Goal: Information Seeking & Learning: Learn about a topic

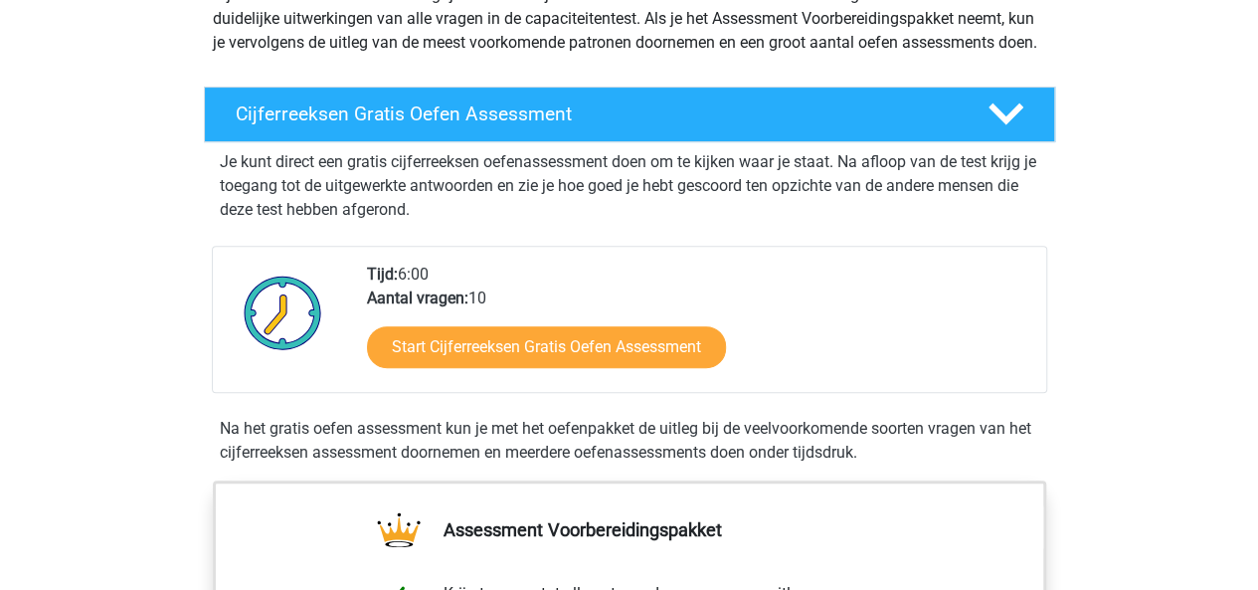
scroll to position [270, 0]
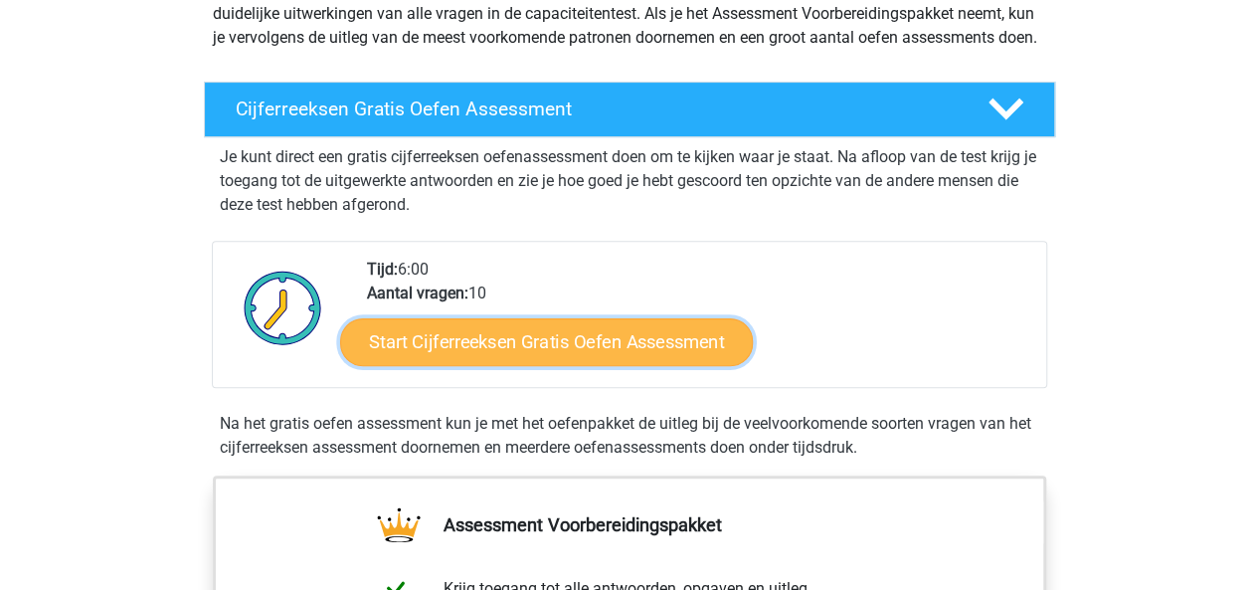
click at [477, 358] on link "Start Cijferreeksen Gratis Oefen Assessment" at bounding box center [546, 341] width 413 height 48
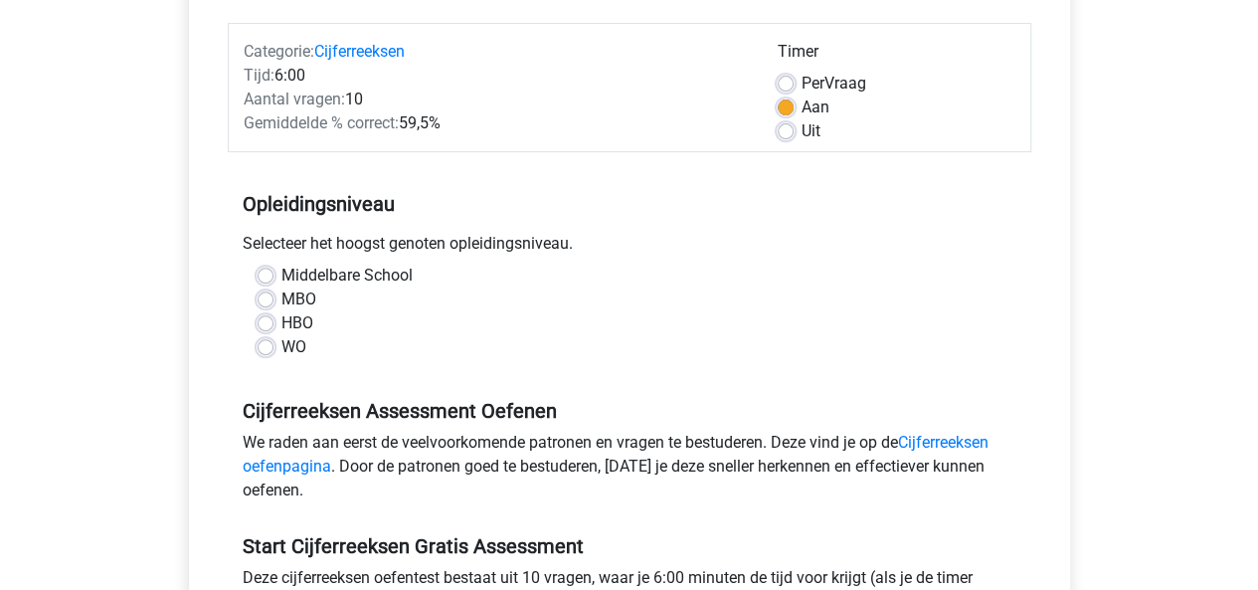
scroll to position [238, 0]
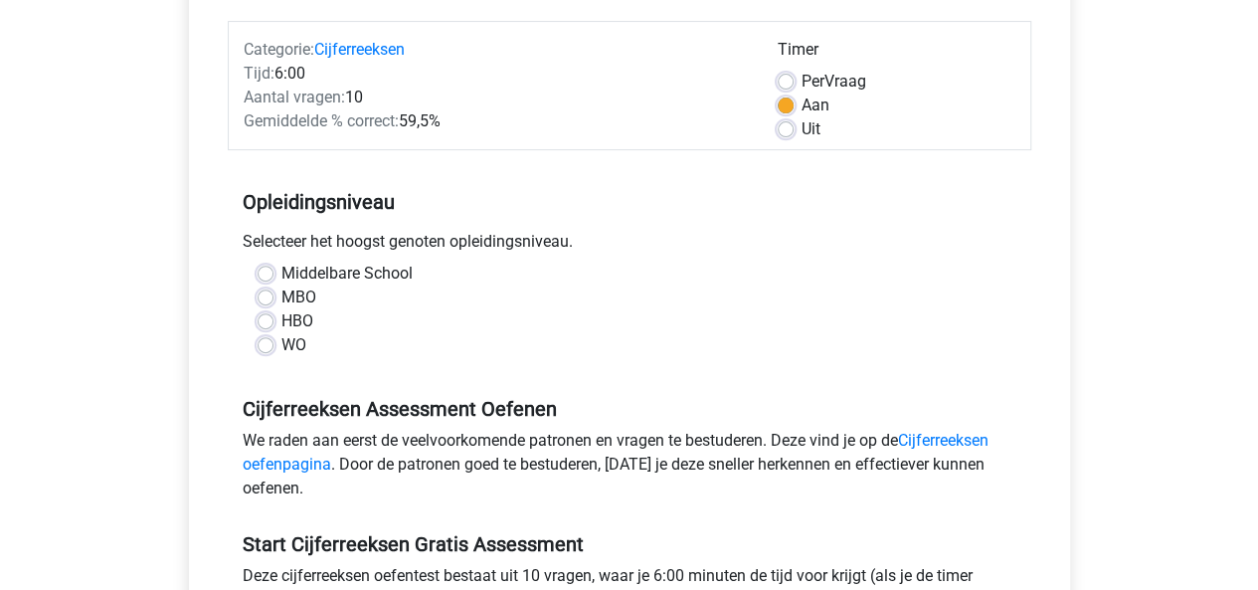
click at [281, 293] on label "MBO" at bounding box center [298, 297] width 35 height 24
click at [270, 293] on input "MBO" at bounding box center [265, 295] width 16 height 20
radio input "true"
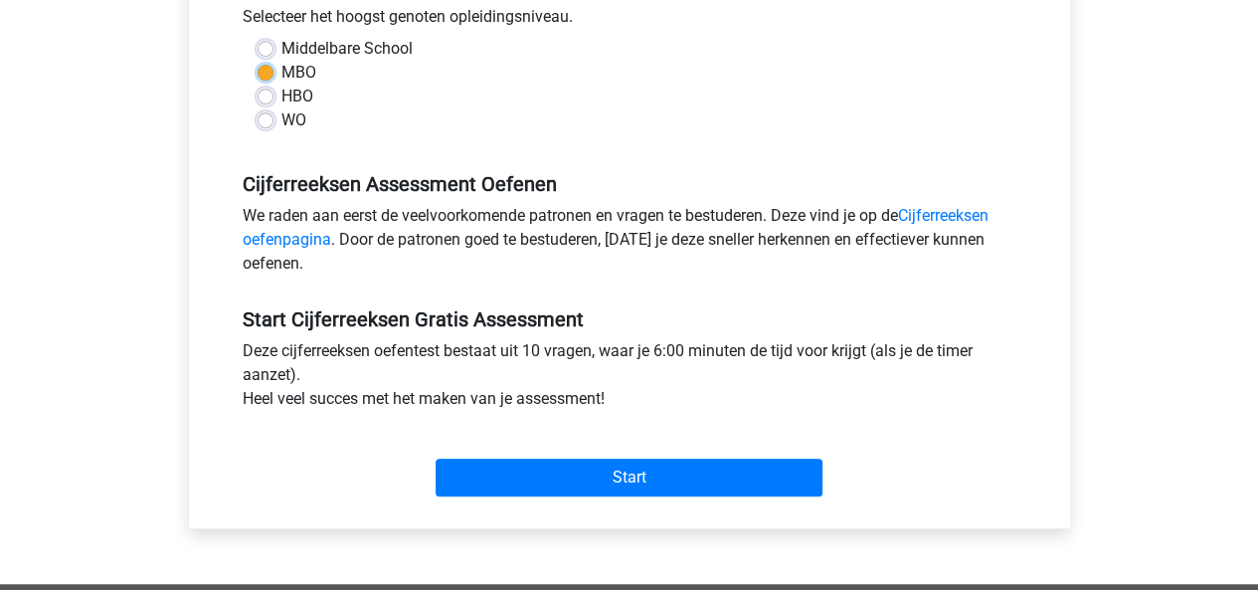
scroll to position [469, 0]
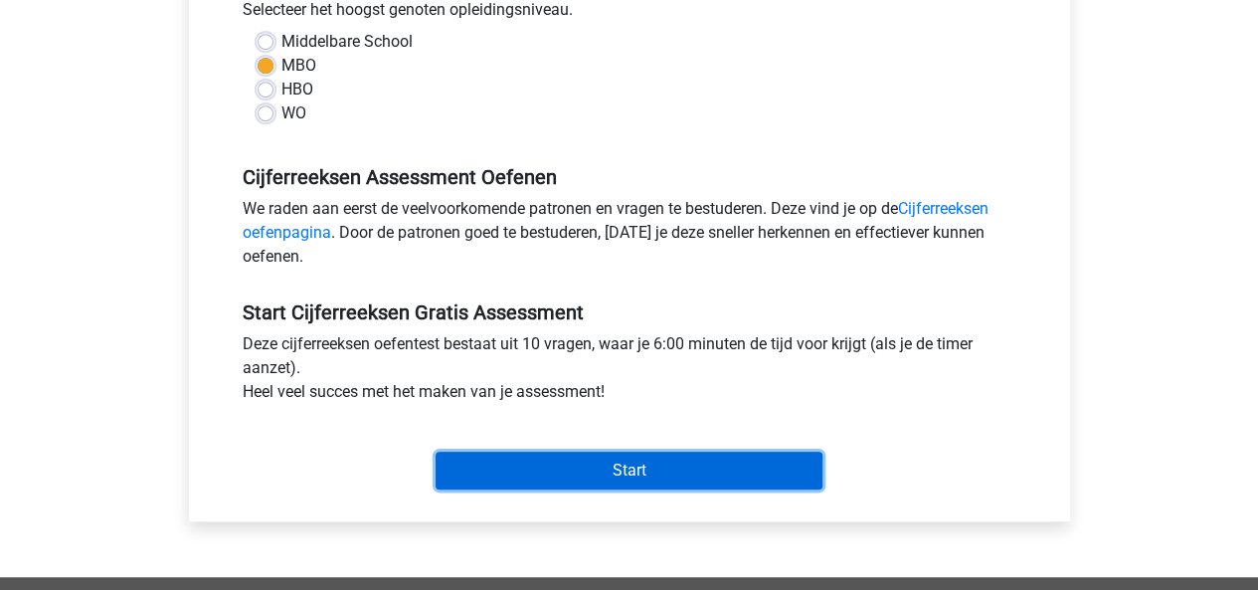
click at [494, 453] on input "Start" at bounding box center [628, 470] width 387 height 38
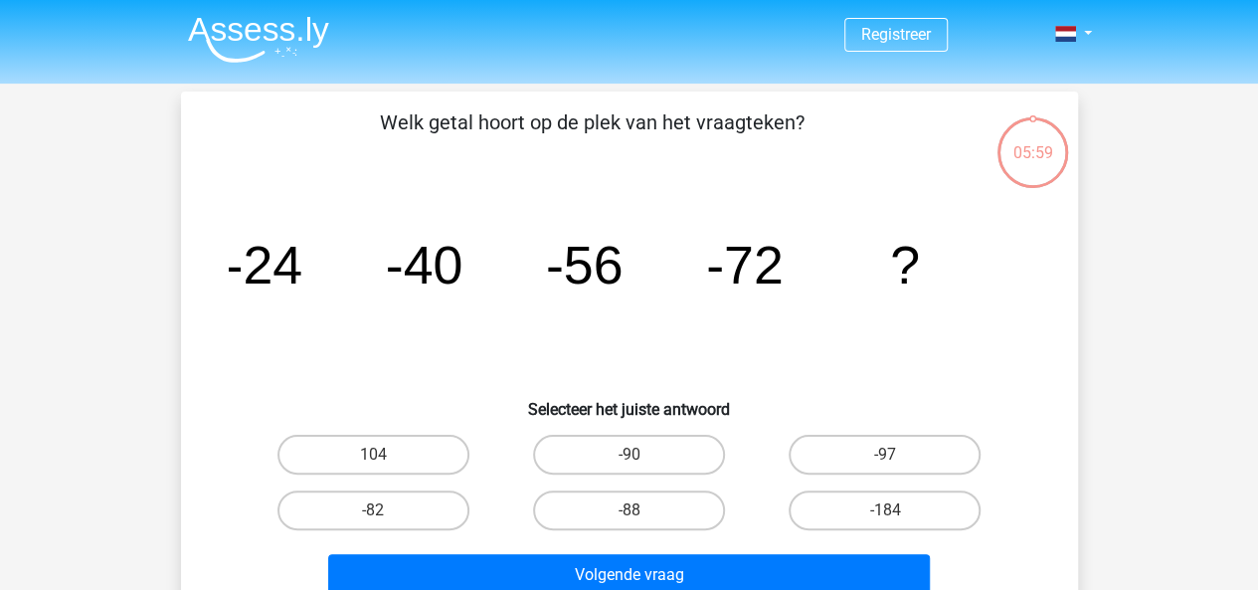
scroll to position [16, 0]
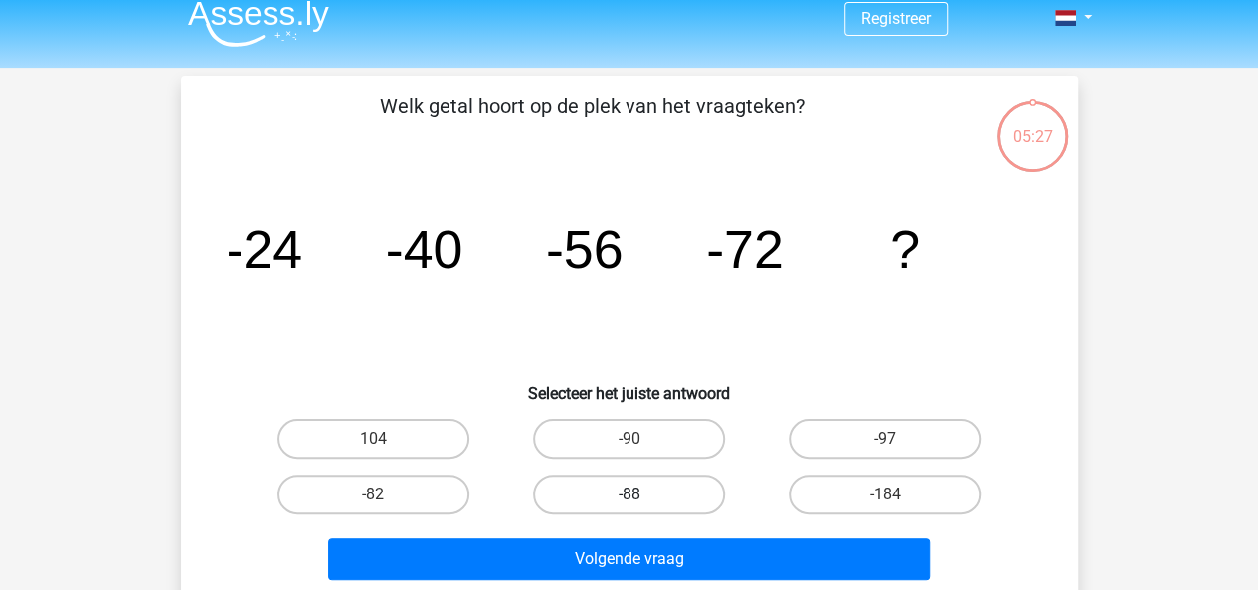
click at [620, 504] on label "-88" at bounding box center [629, 494] width 192 height 40
click at [628, 504] on input "-88" at bounding box center [634, 500] width 13 height 13
radio input "true"
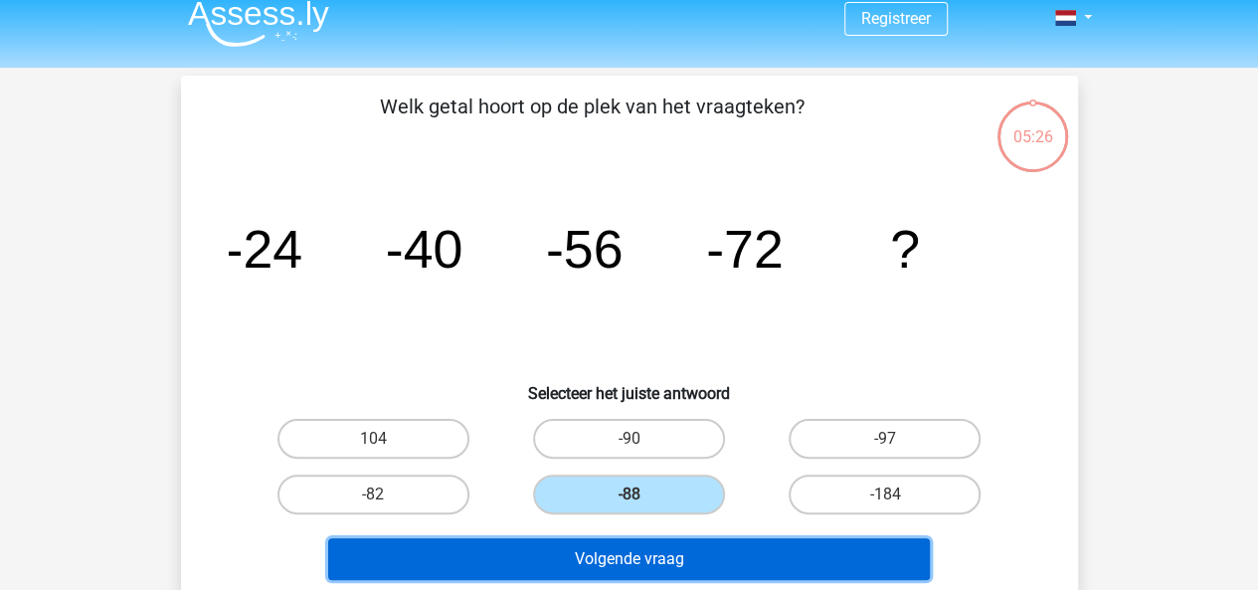
click at [582, 545] on button "Volgende vraag" at bounding box center [628, 559] width 601 height 42
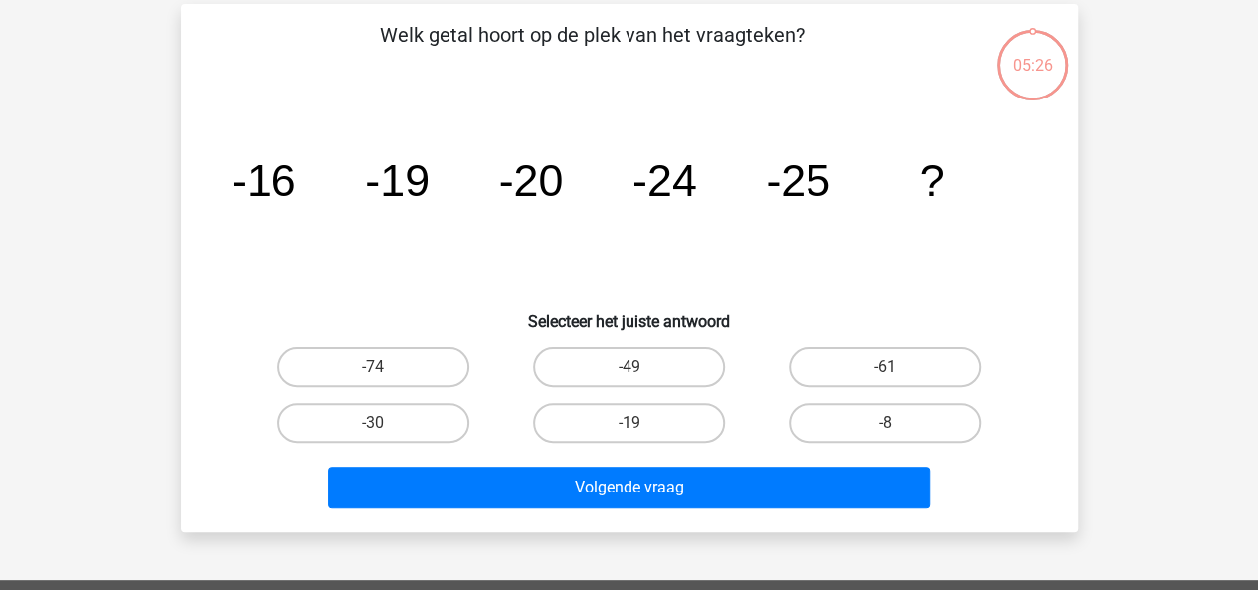
scroll to position [91, 0]
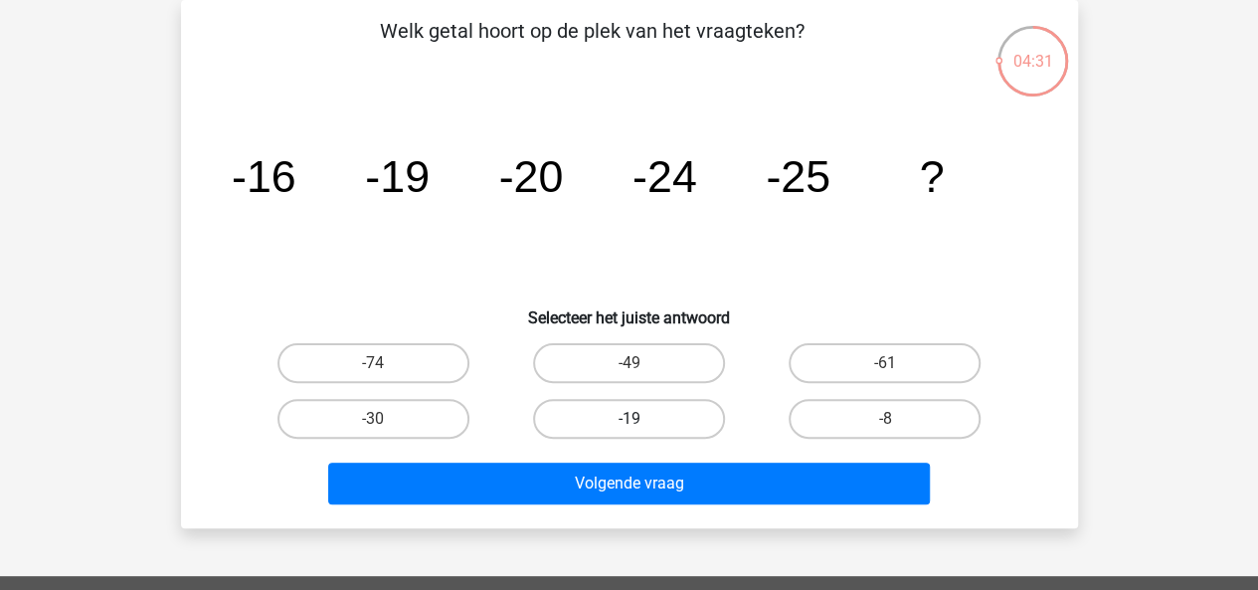
click at [656, 401] on label "-19" at bounding box center [629, 419] width 192 height 40
click at [641, 419] on input "-19" at bounding box center [634, 425] width 13 height 13
radio input "true"
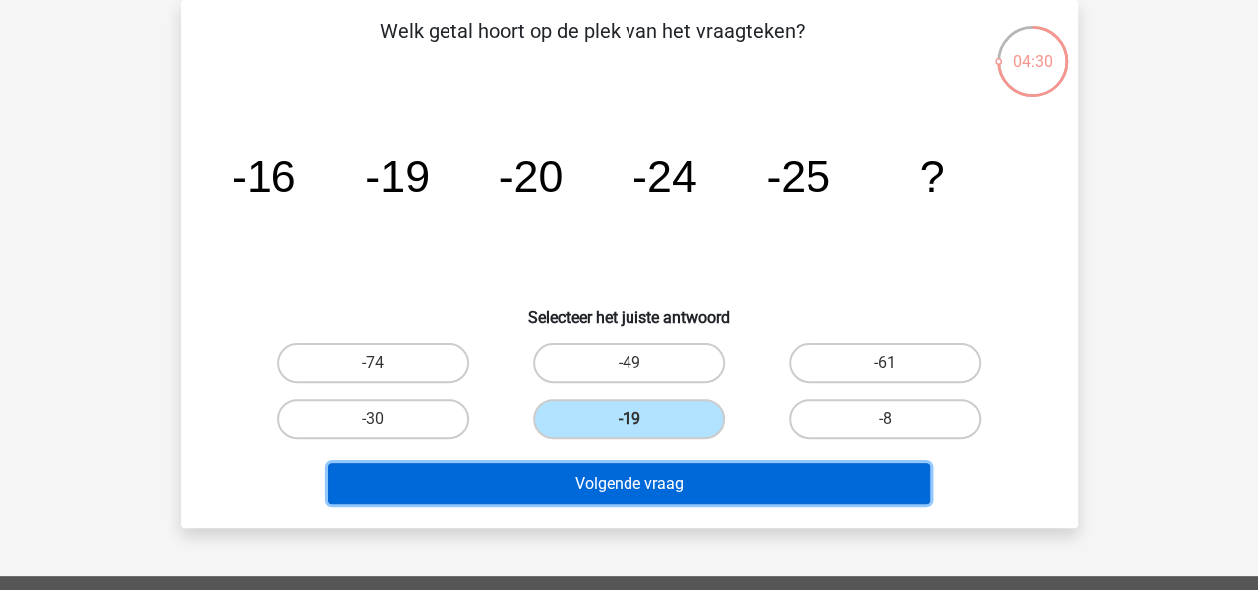
click at [652, 474] on button "Volgende vraag" at bounding box center [628, 483] width 601 height 42
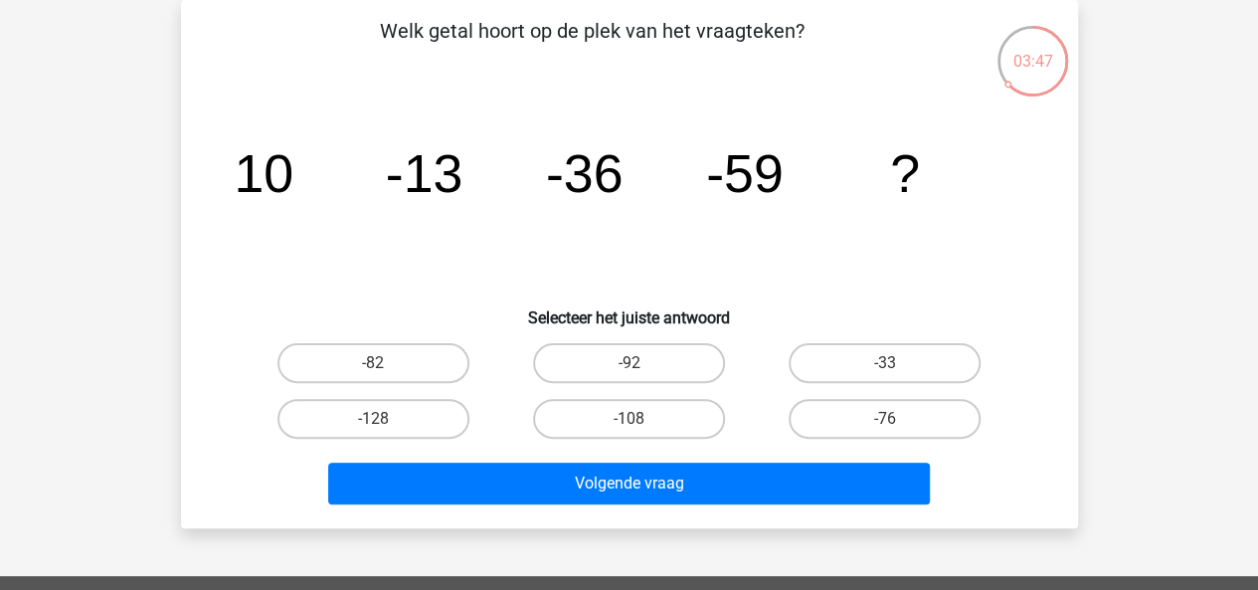
click at [374, 367] on input "-82" at bounding box center [379, 369] width 13 height 13
radio input "true"
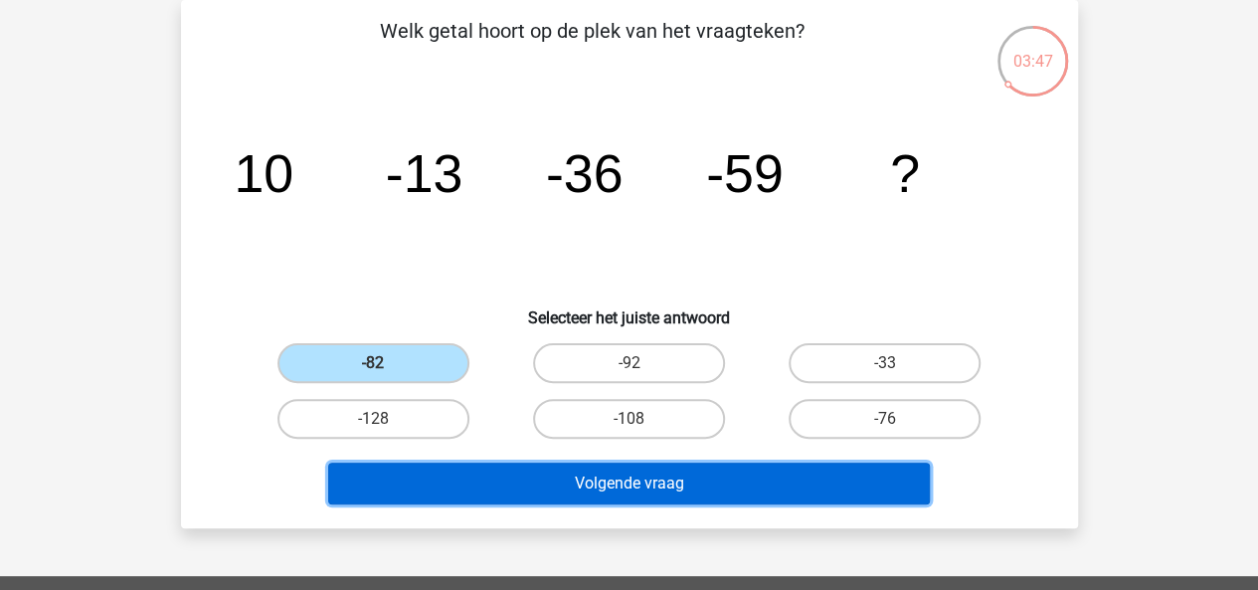
click at [573, 480] on button "Volgende vraag" at bounding box center [628, 483] width 601 height 42
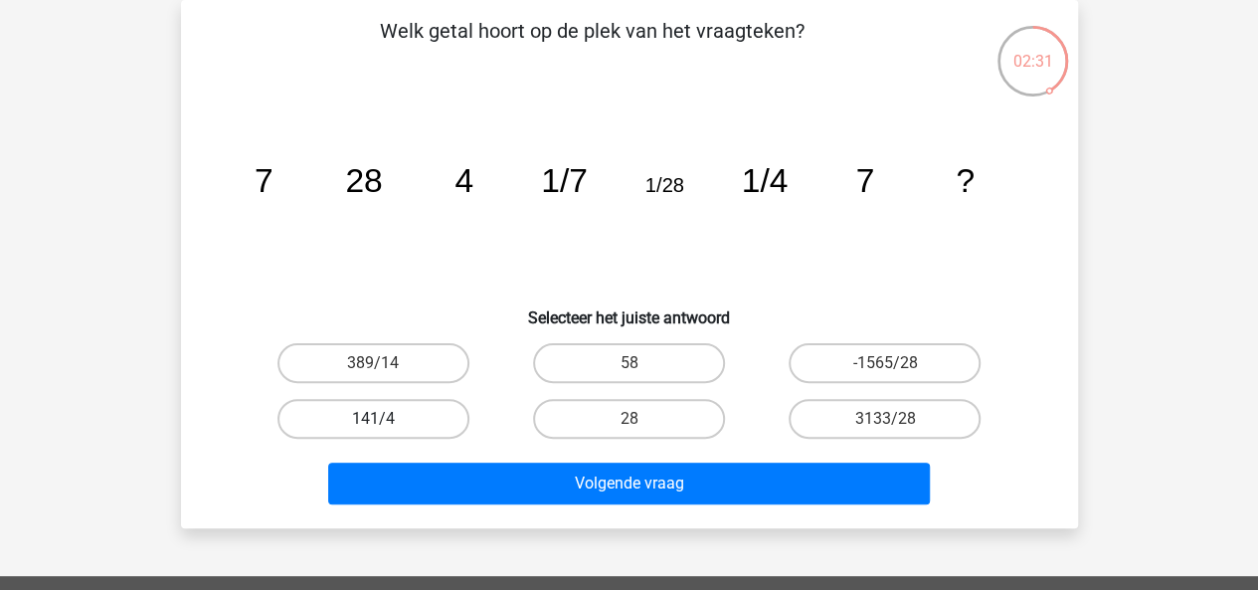
click at [410, 424] on label "141/4" at bounding box center [373, 419] width 192 height 40
click at [386, 424] on input "141/4" at bounding box center [379, 425] width 13 height 13
radio input "true"
click at [644, 359] on label "58" at bounding box center [629, 363] width 192 height 40
click at [641, 363] on input "58" at bounding box center [634, 369] width 13 height 13
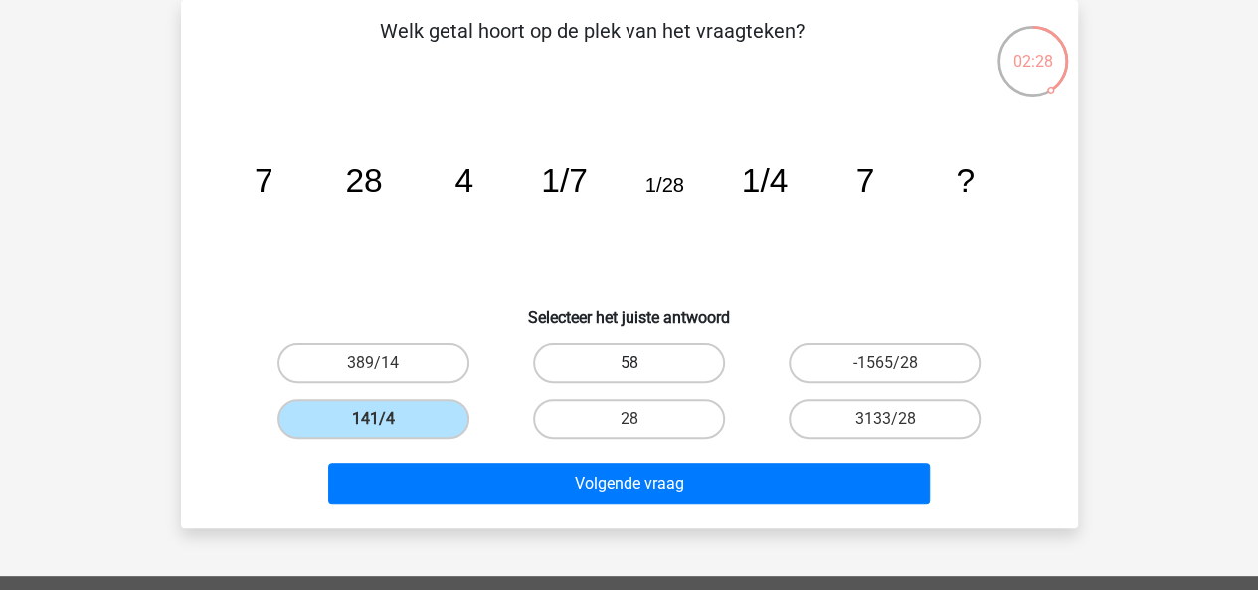
radio input "true"
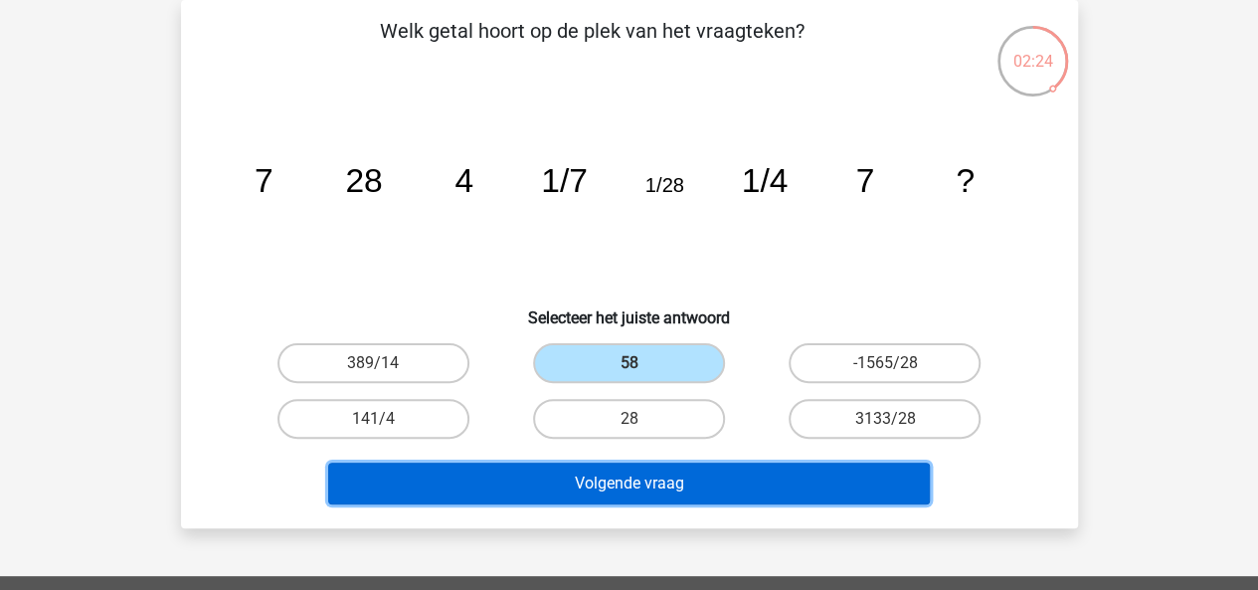
click at [792, 462] on button "Volgende vraag" at bounding box center [628, 483] width 601 height 42
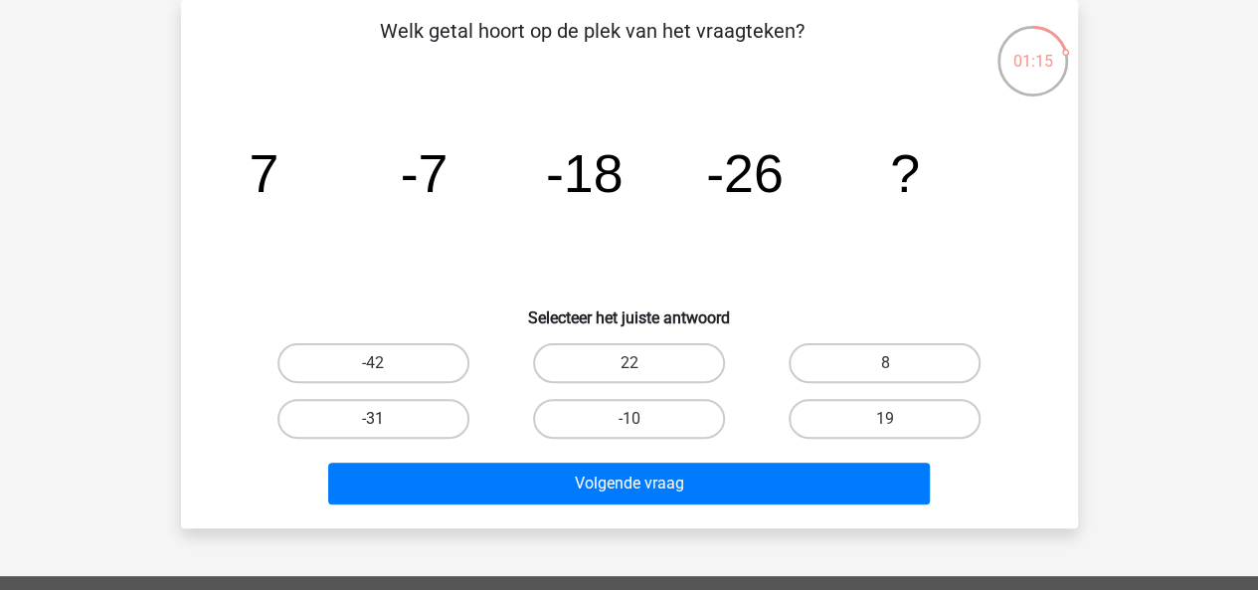
click at [410, 413] on label "-31" at bounding box center [373, 419] width 192 height 40
click at [386, 419] on input "-31" at bounding box center [379, 425] width 13 height 13
radio input "true"
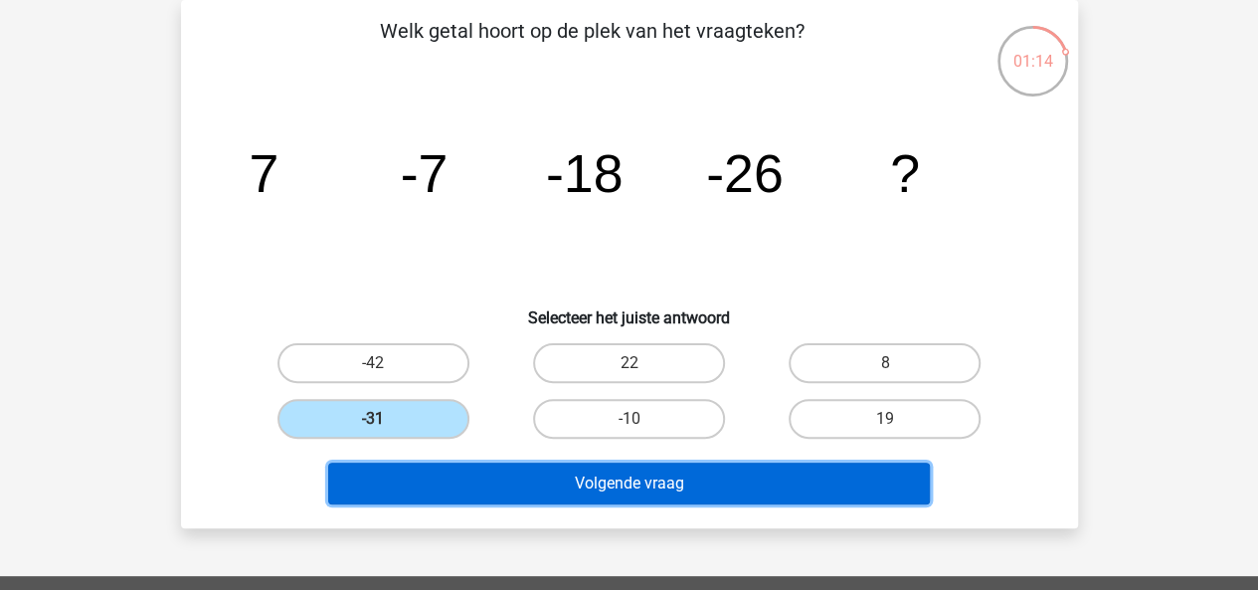
click at [554, 484] on button "Volgende vraag" at bounding box center [628, 483] width 601 height 42
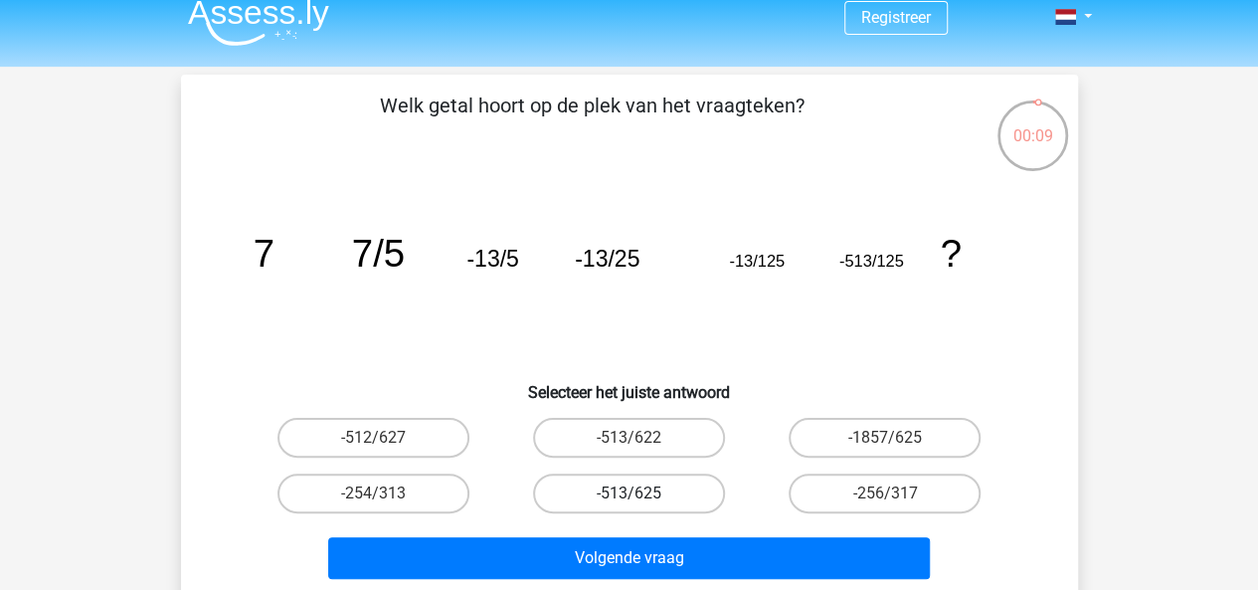
scroll to position [53, 0]
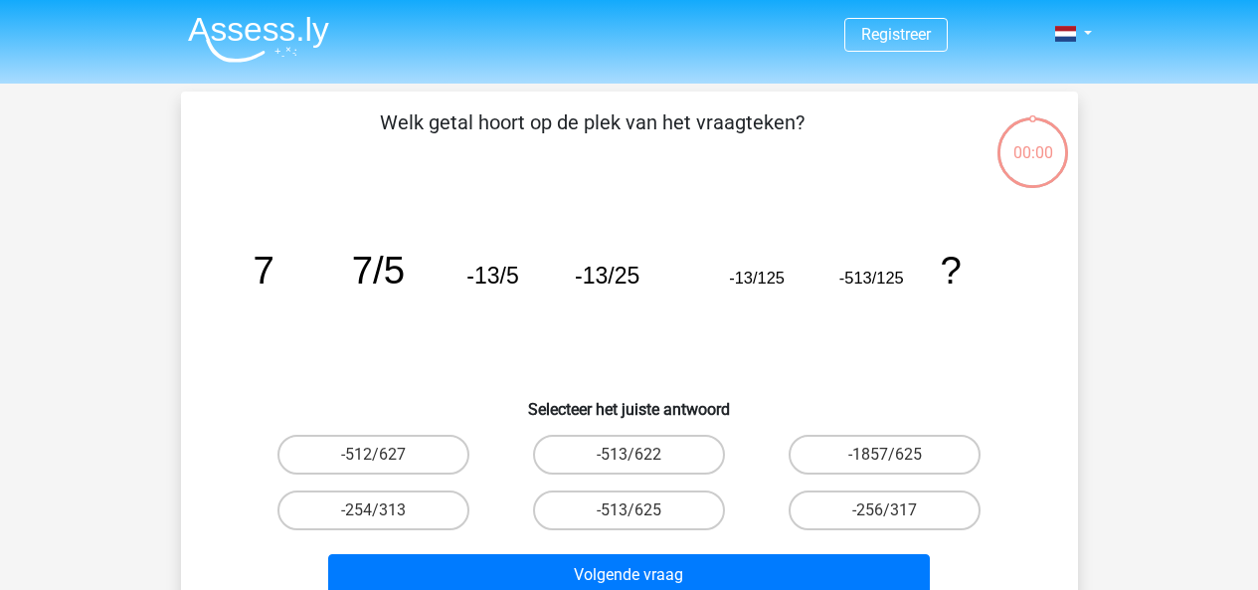
scroll to position [53, 0]
